Goal: Use online tool/utility: Utilize a website feature to perform a specific function

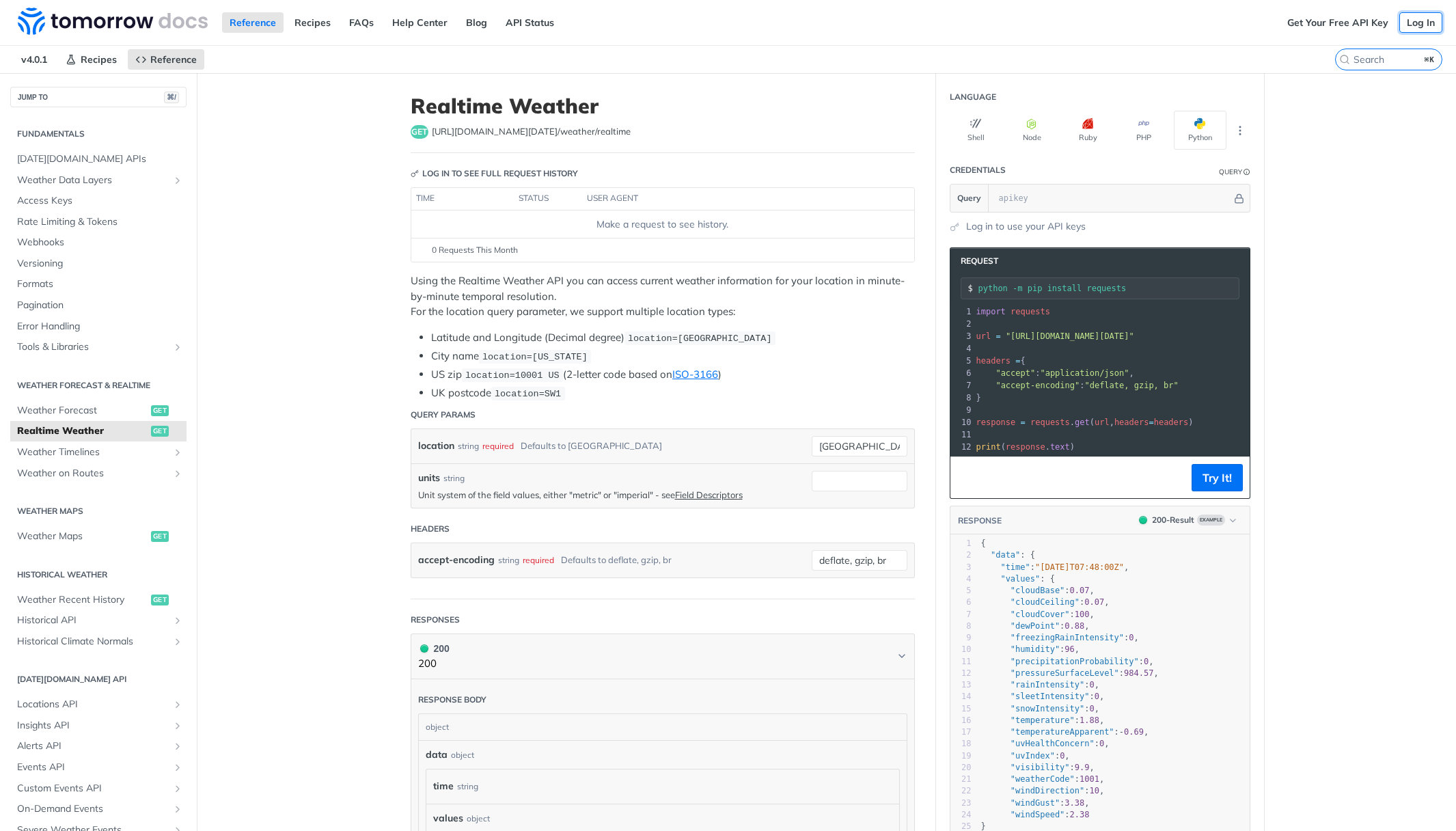
click at [1423, 24] on link "Log In" at bounding box center [1420, 23] width 43 height 21
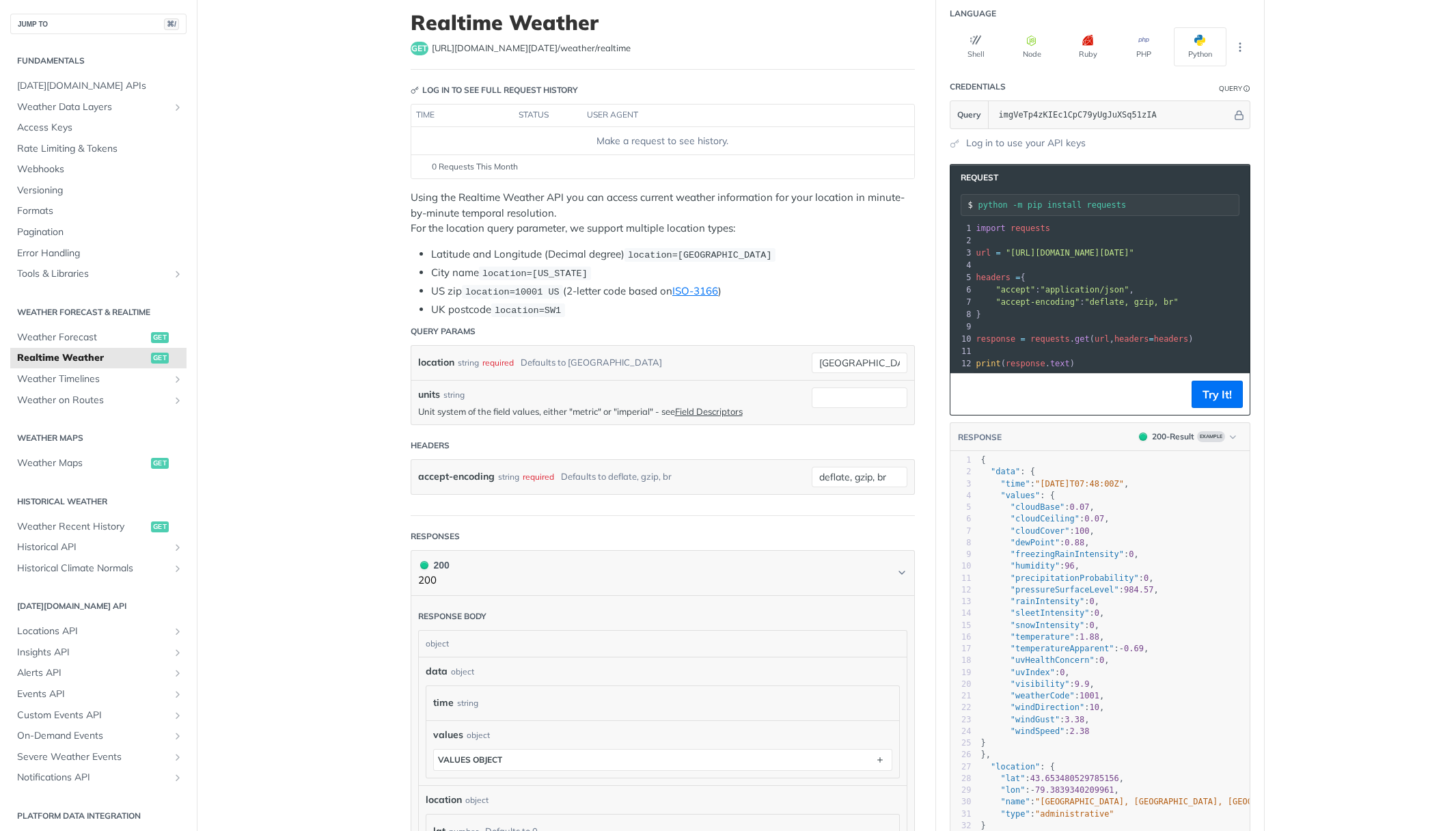
scroll to position [110, 0]
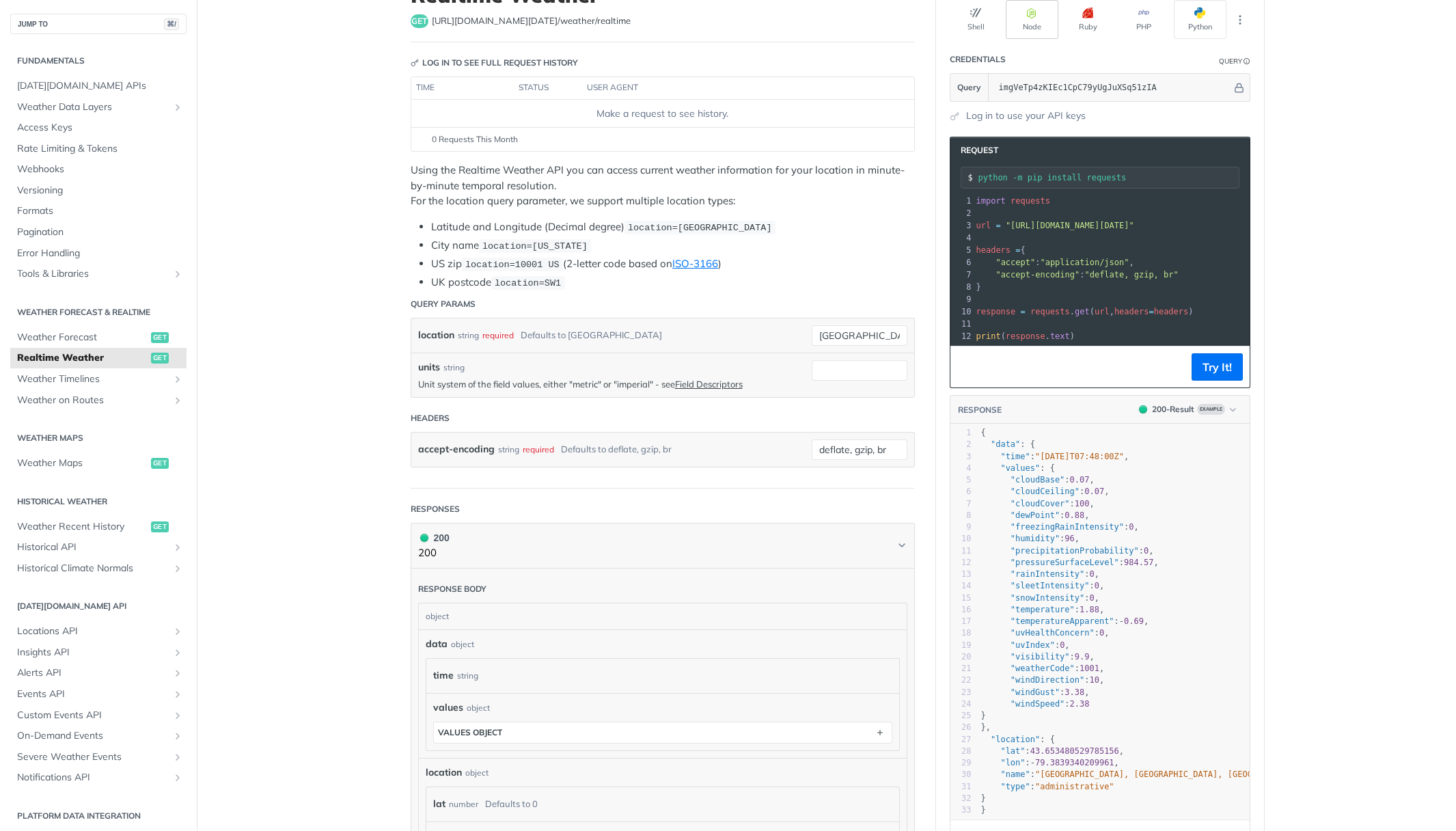
type input "imgVeTp4zKIEc1CpC79yUgJuXSq51zIA"
drag, startPoint x: 815, startPoint y: 333, endPoint x: 879, endPoint y: 333, distance: 64.0
click at [879, 333] on input "[GEOGRAPHIC_DATA]" at bounding box center [859, 335] width 95 height 21
paste input "18.070258, 106.294386"
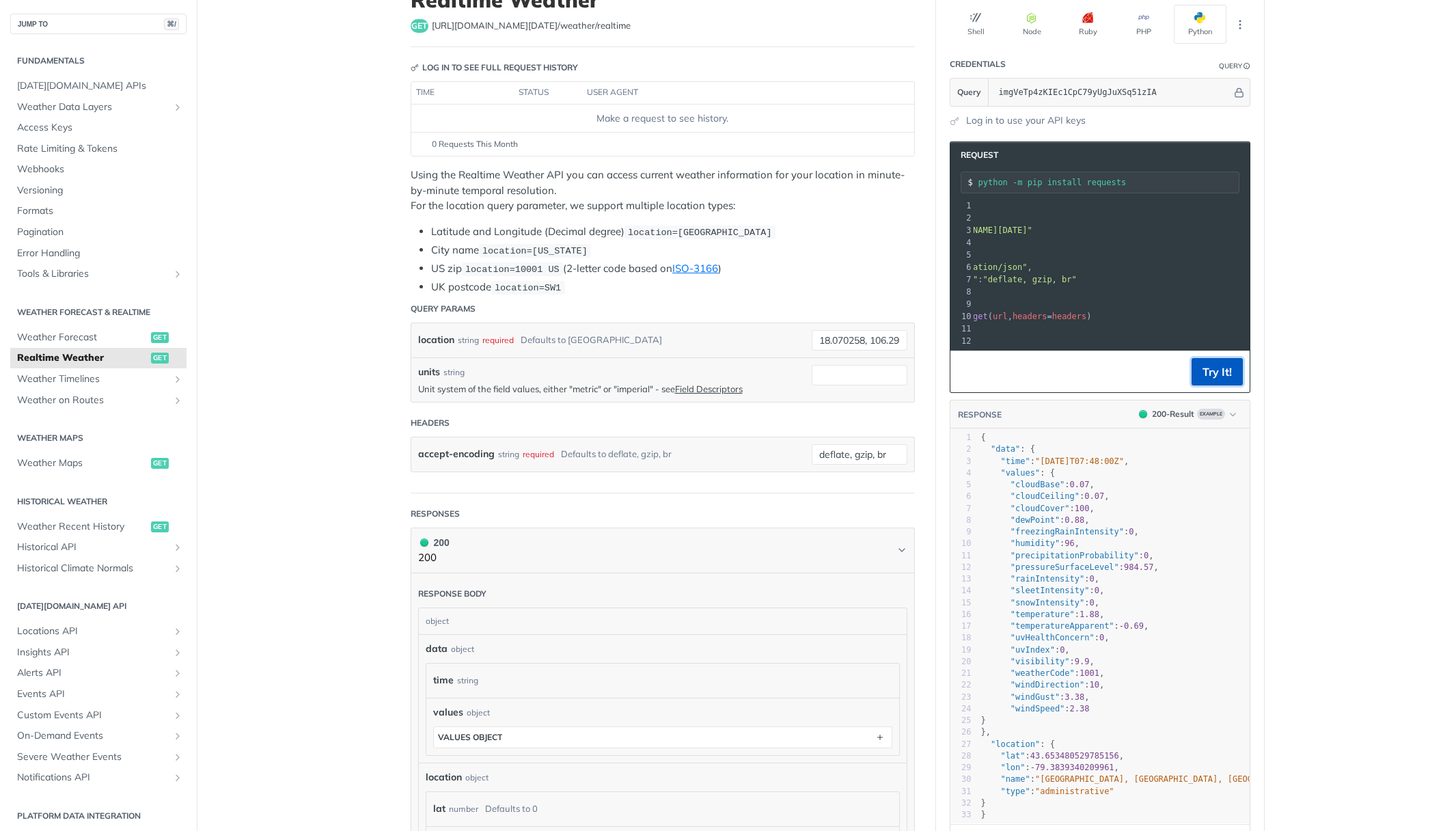
click at [1215, 361] on button "Try It!" at bounding box center [1216, 371] width 51 height 28
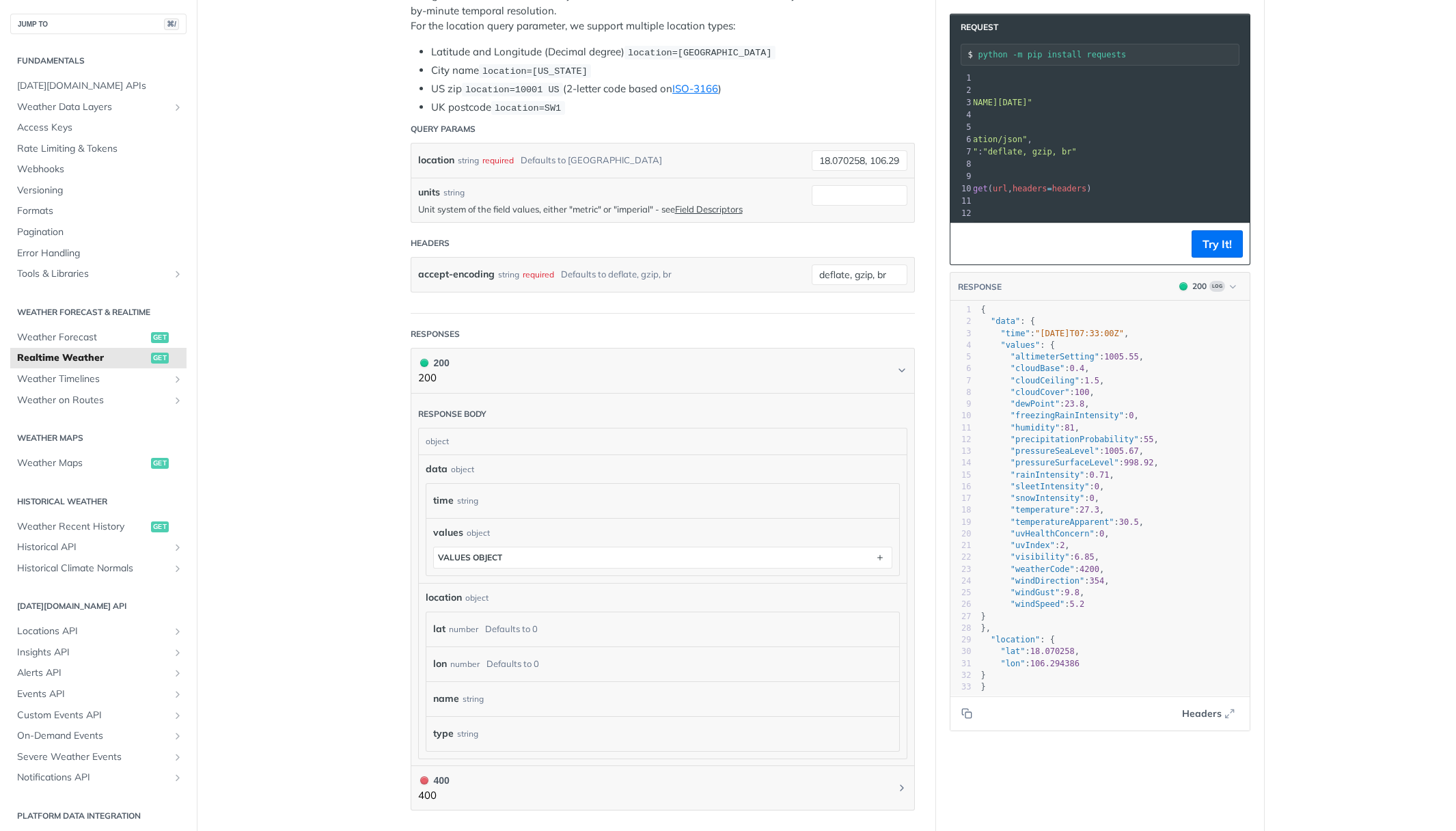
scroll to position [248, 0]
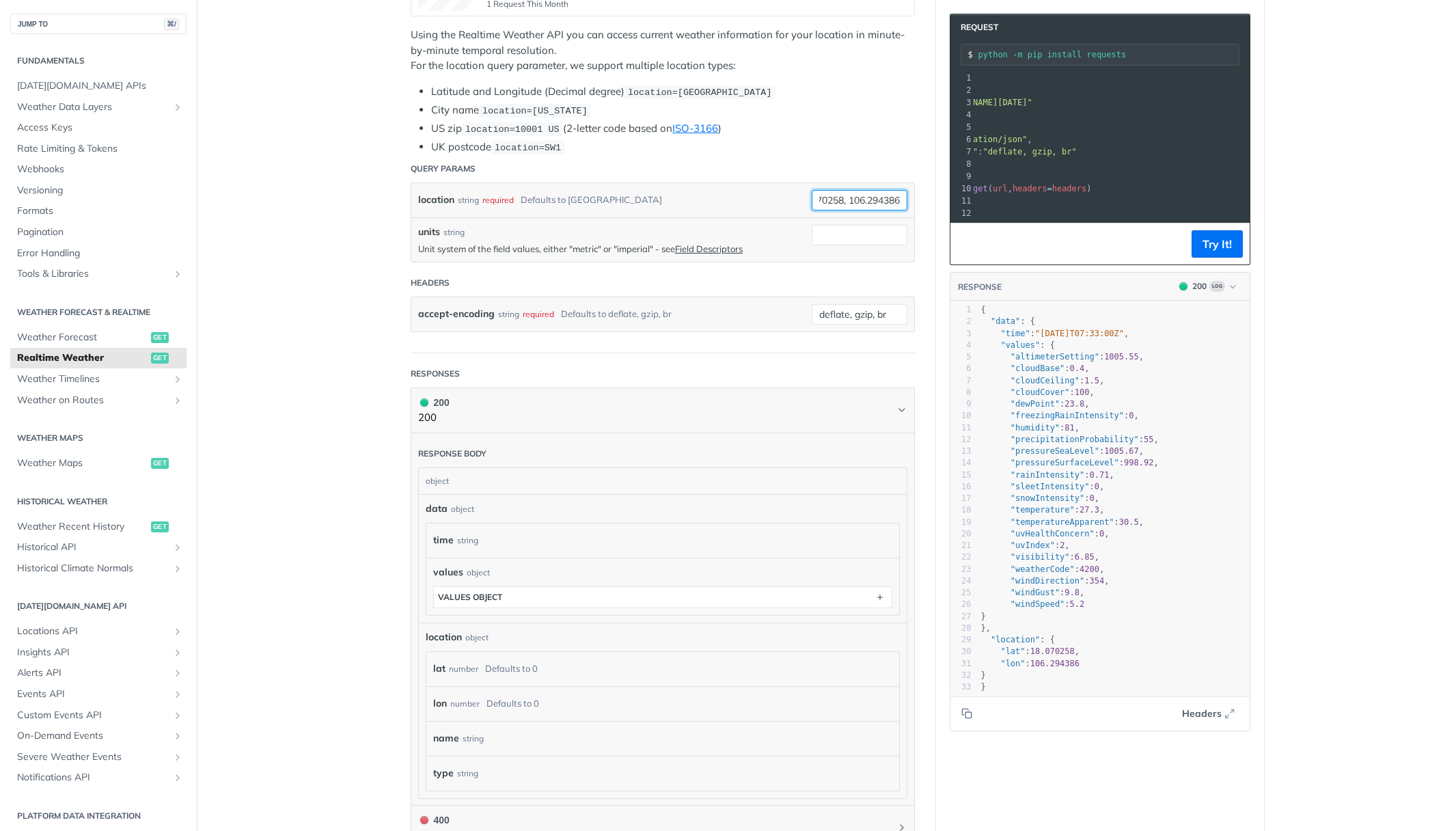
drag, startPoint x: 819, startPoint y: 196, endPoint x: 928, endPoint y: 196, distance: 109.0
click at [928, 196] on article "Realtime Weather get [URL][DOMAIN_NAME][DATE] /weather/realtime Log in to see f…" at bounding box center [663, 435] width 547 height 1221
paste input "39933,106.366703"
type input "18.039933,106.366703"
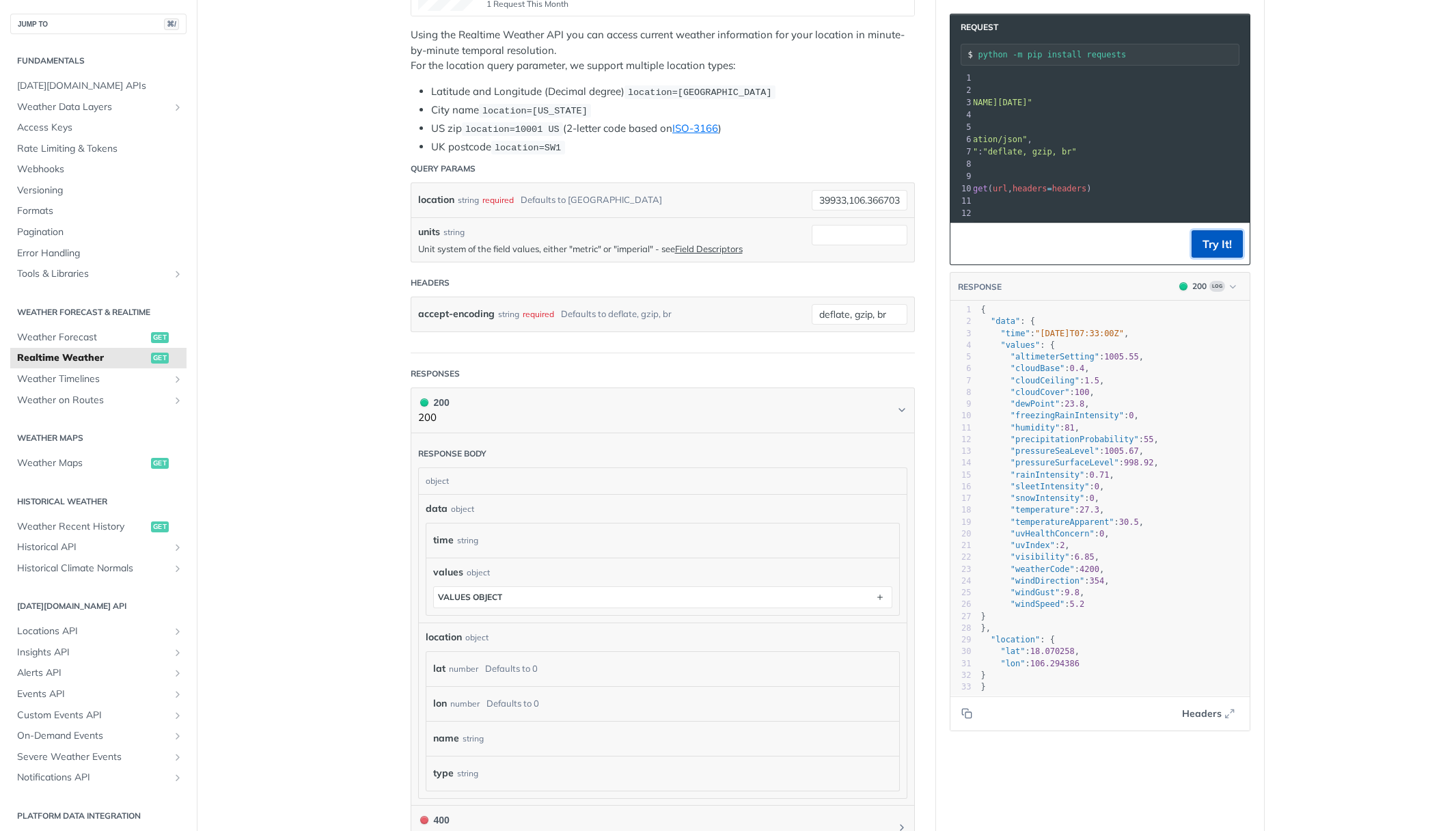
click at [1213, 250] on button "Try It!" at bounding box center [1216, 243] width 51 height 28
